Goal: Task Accomplishment & Management: Use online tool/utility

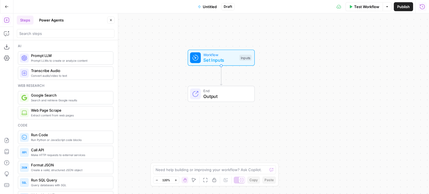
click at [423, 6] on icon "button" at bounding box center [422, 7] width 6 height 6
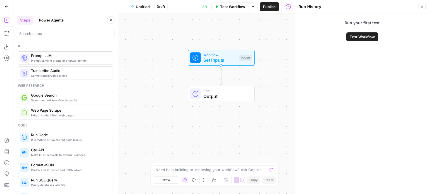
click at [419, 6] on button "Close" at bounding box center [421, 6] width 7 height 7
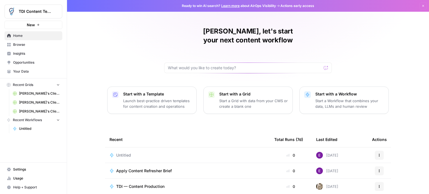
click at [55, 11] on icon "Workspace: TDI Content Team" at bounding box center [58, 12] width 6 height 6
click at [123, 30] on div "[PERSON_NAME], let's start your next content workflow Start with a Template Lau…" at bounding box center [248, 133] width 362 height 266
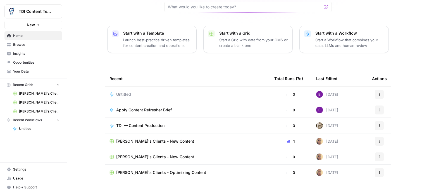
scroll to position [63, 0]
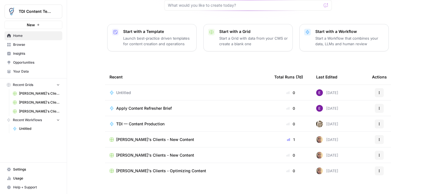
click at [140, 106] on span "Apply Content Refresher Brief" at bounding box center [144, 109] width 56 height 6
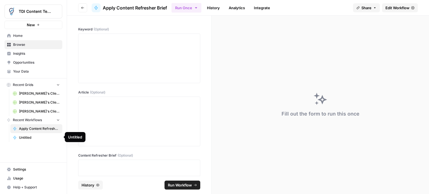
click at [29, 136] on span "Untitled" at bounding box center [39, 137] width 41 height 5
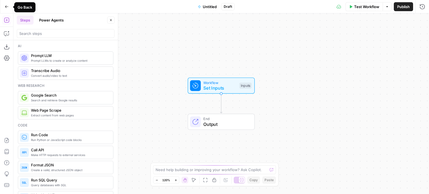
click at [8, 5] on icon "button" at bounding box center [7, 7] width 4 height 4
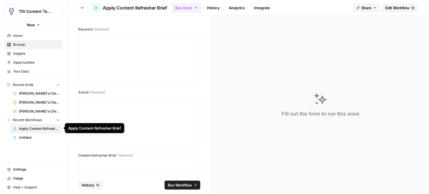
click at [34, 127] on span "Apply Content Refresher Brief" at bounding box center [39, 128] width 41 height 5
click at [211, 8] on link "History" at bounding box center [214, 7] width 20 height 9
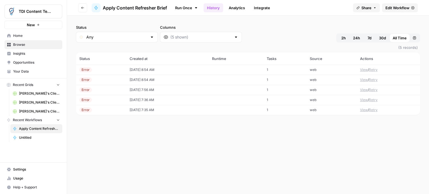
click at [412, 6] on icon at bounding box center [412, 7] width 3 height 3
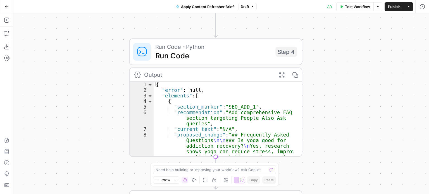
drag, startPoint x: 257, startPoint y: 60, endPoint x: 344, endPoint y: 115, distance: 102.8
click at [344, 115] on div "Workflow Set Inputs Inputs Run Code · Python Run Code Step 4 Output Expand Outp…" at bounding box center [221, 103] width 416 height 181
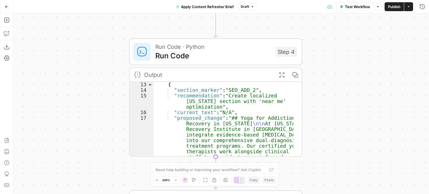
scroll to position [101, 0]
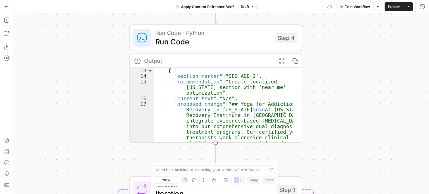
type textarea "**********"
click at [203, 78] on div "{ "section_marker" : "SEO_ADD_2" , "recommendation" : "Create localized [US_STA…" at bounding box center [224, 139] width 140 height 142
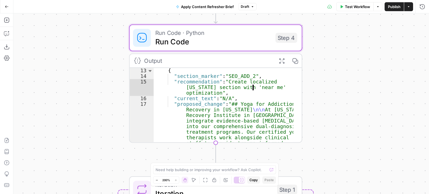
click at [295, 60] on icon "button" at bounding box center [295, 61] width 6 height 6
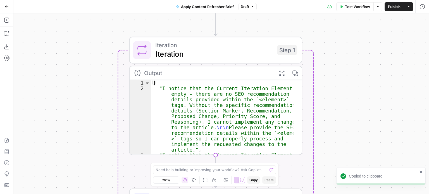
scroll to position [0, 0]
type textarea "**********"
click at [289, 98] on div "[ "I notice that the Current Iteration Element is empty - there are no SEO reco…" at bounding box center [222, 153] width 142 height 147
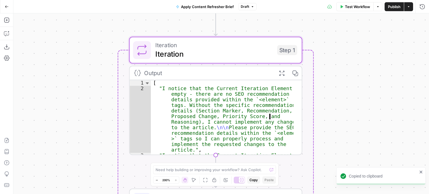
click at [298, 73] on icon "button" at bounding box center [295, 73] width 6 height 6
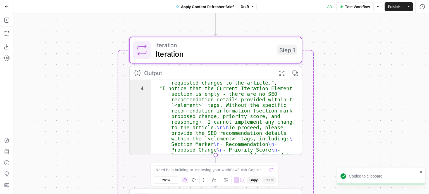
scroll to position [80, 0]
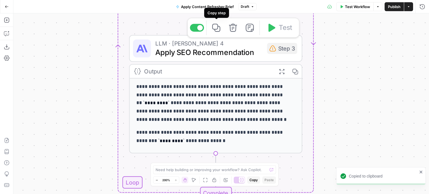
click at [219, 31] on icon "button" at bounding box center [216, 28] width 8 height 8
click at [217, 28] on icon "button" at bounding box center [216, 28] width 8 height 8
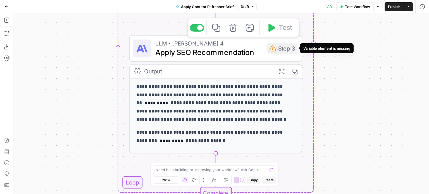
click at [283, 52] on div "Step 3" at bounding box center [282, 48] width 30 height 11
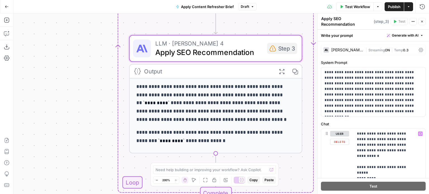
scroll to position [56, 0]
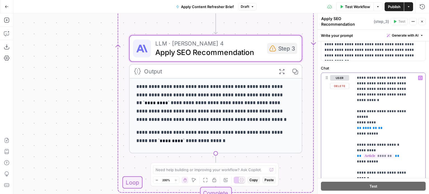
drag, startPoint x: 357, startPoint y: 77, endPoint x: 373, endPoint y: 97, distance: 25.8
click at [357, 126] on span "**" at bounding box center [359, 128] width 4 height 4
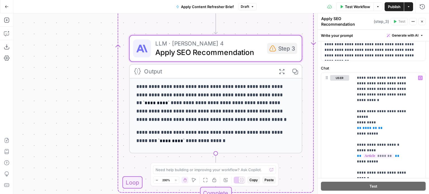
click at [149, 70] on div "Output" at bounding box center [207, 71] width 127 height 9
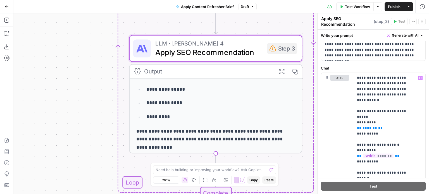
scroll to position [0, 0]
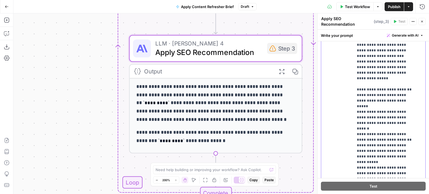
scroll to position [207, 0]
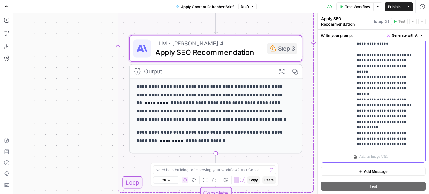
drag, startPoint x: 356, startPoint y: 78, endPoint x: 412, endPoint y: 144, distance: 86.2
click at [412, 144] on div "**********" at bounding box center [388, 36] width 68 height 228
copy p "**********"
